Goal: Navigation & Orientation: Understand site structure

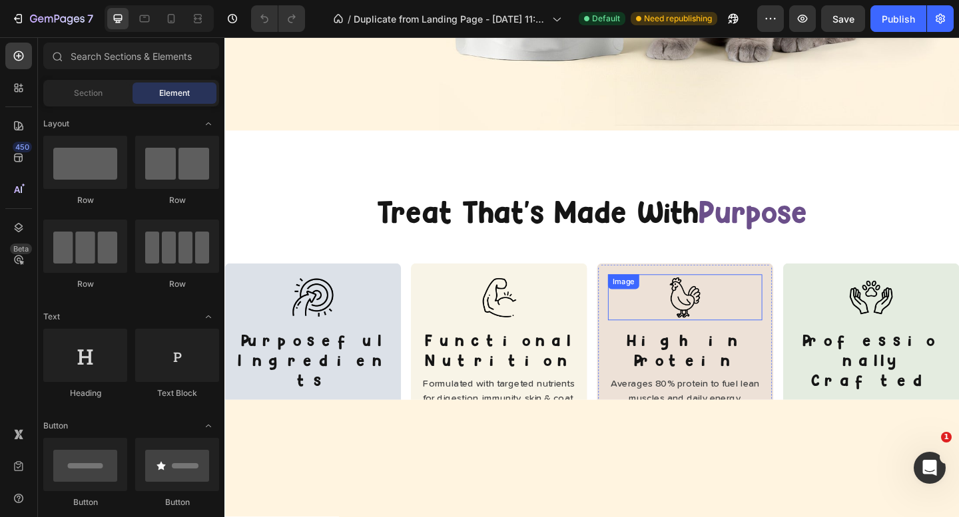
scroll to position [123, 0]
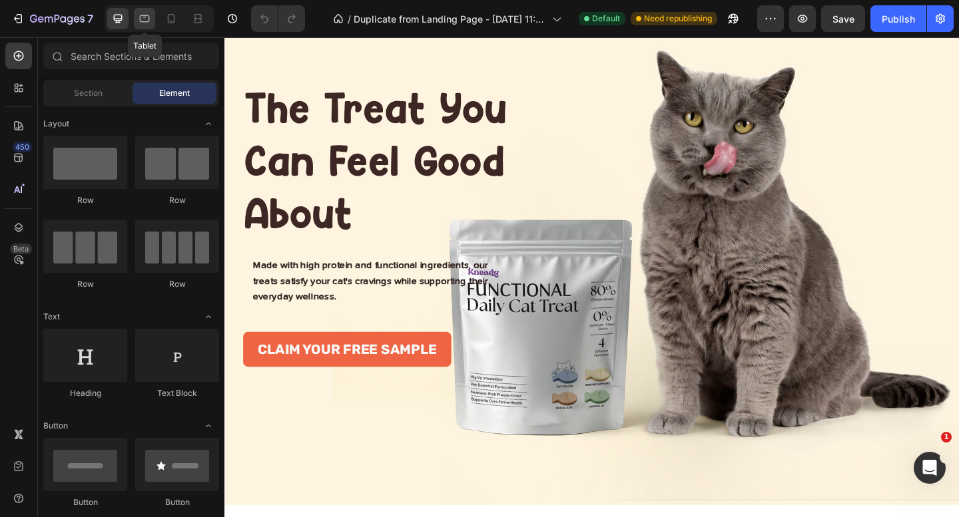
click at [142, 19] on icon at bounding box center [144, 18] width 13 height 13
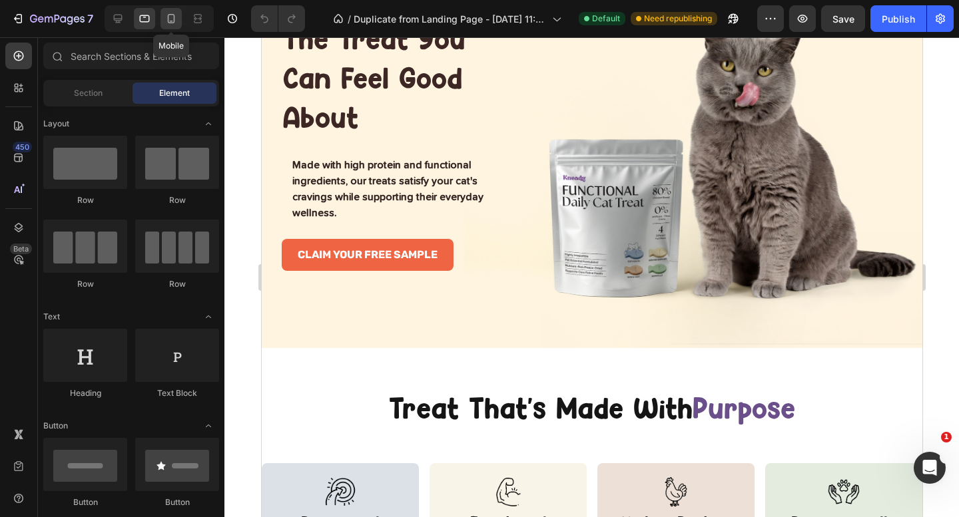
click at [166, 17] on icon at bounding box center [170, 18] width 13 height 13
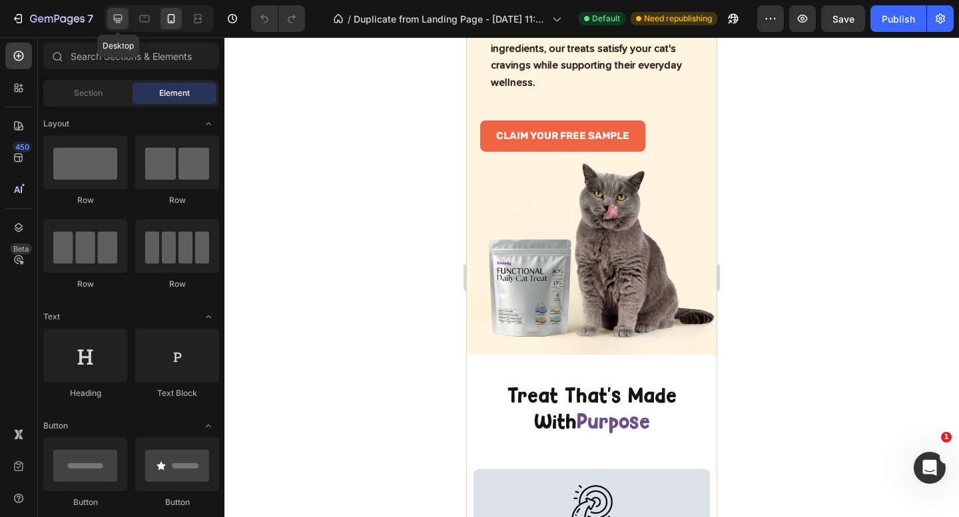
click at [112, 15] on icon at bounding box center [117, 18] width 13 height 13
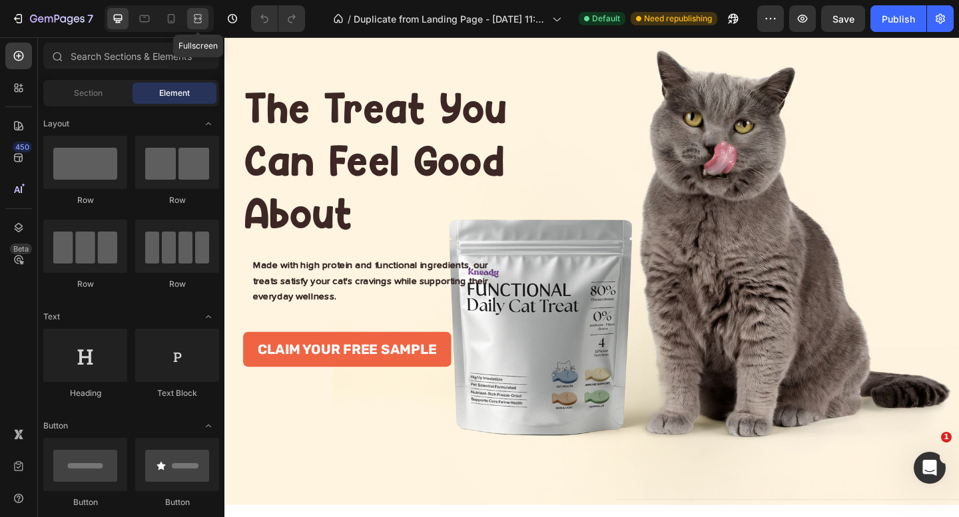
click at [196, 13] on icon at bounding box center [197, 18] width 13 height 13
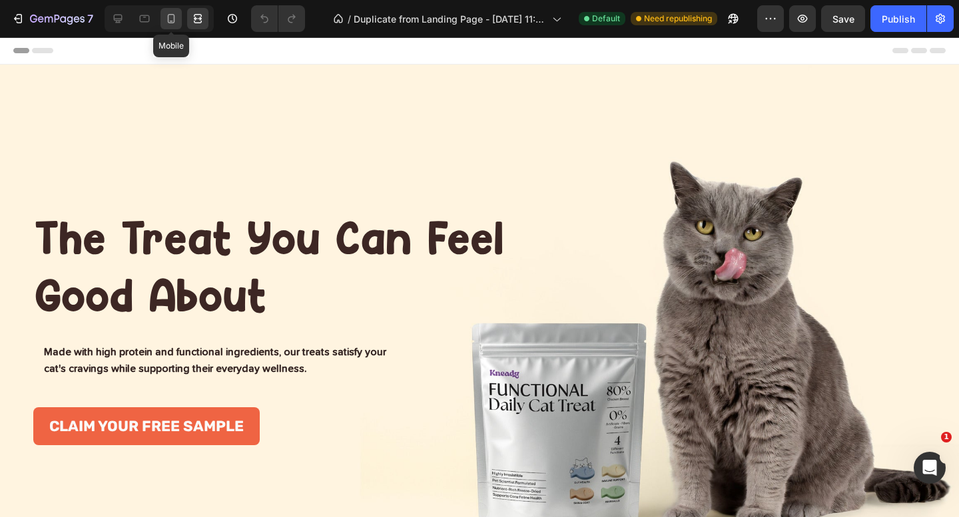
click at [164, 21] on icon at bounding box center [170, 18] width 13 height 13
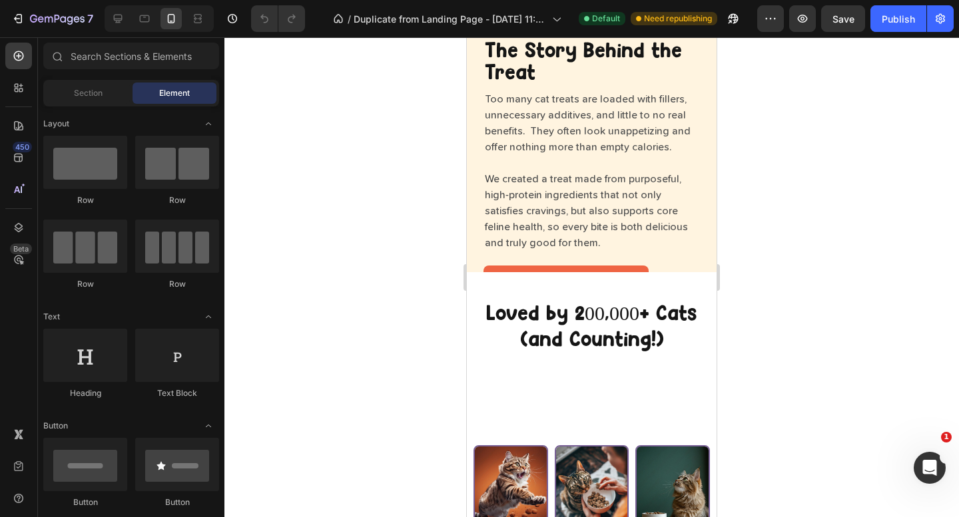
scroll to position [2227, 0]
